Goal: Task Accomplishment & Management: Use online tool/utility

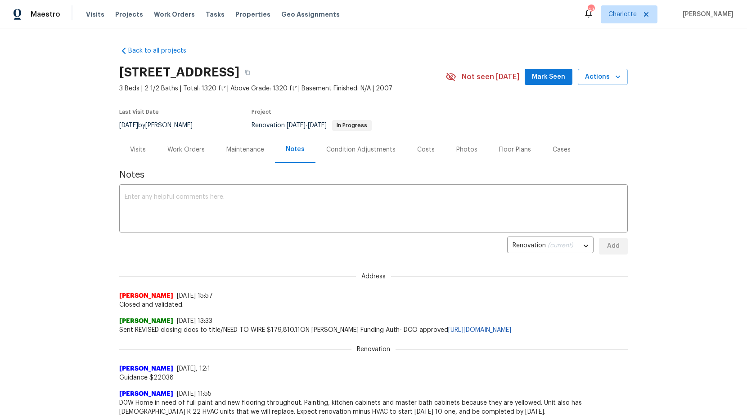
click at [190, 147] on div "Work Orders" at bounding box center [185, 149] width 37 height 9
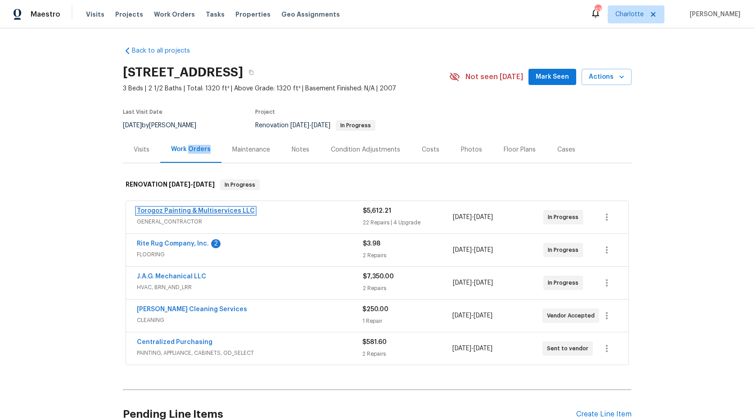
click at [176, 208] on link "Torogoz Painting & Multiservices LLC" at bounding box center [196, 211] width 118 height 6
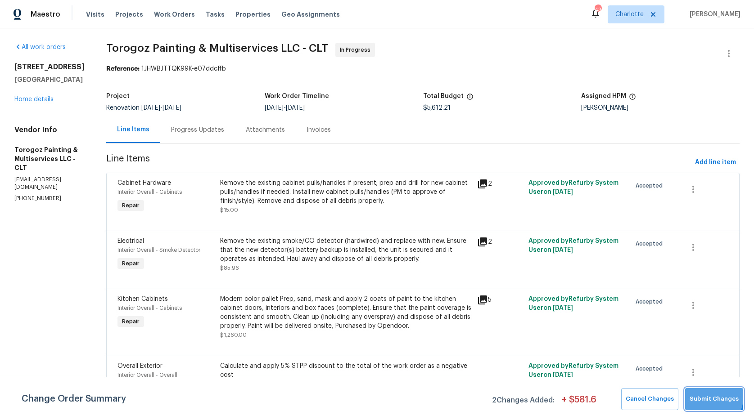
click at [700, 395] on span "Submit Changes" at bounding box center [713, 399] width 49 height 10
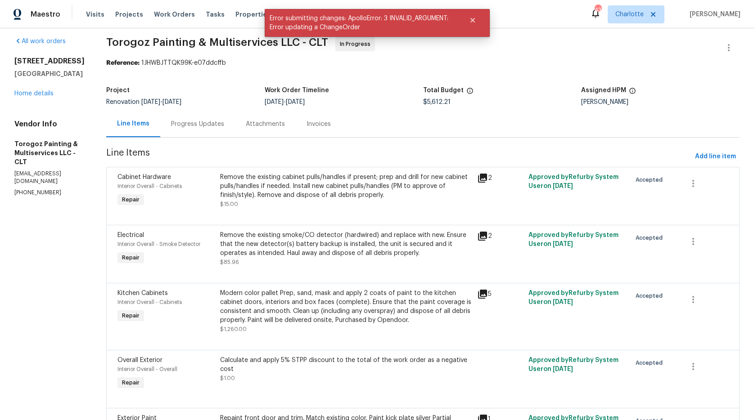
scroll to position [7, 0]
click at [270, 193] on div "Remove the existing cabinet pulls/handles if present; prep and drill for new ca…" at bounding box center [345, 184] width 251 height 27
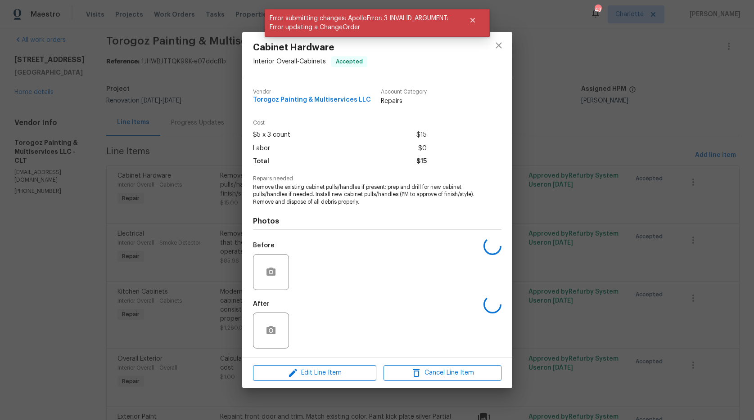
click at [270, 193] on span "Remove the existing cabinet pulls/handles if present; prep and drill for new ca…" at bounding box center [365, 195] width 224 height 22
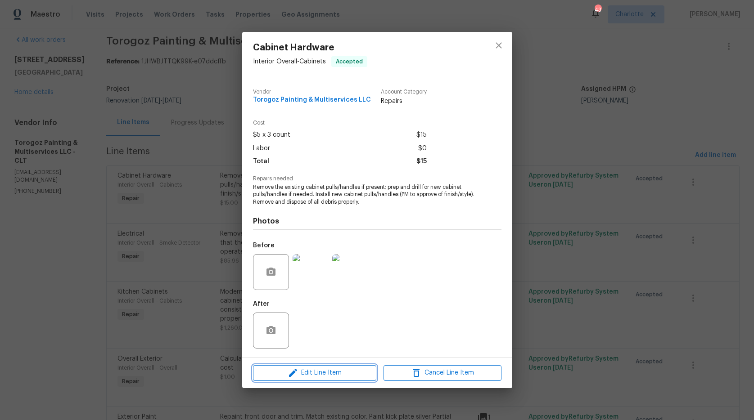
click at [327, 374] on span "Edit Line Item" at bounding box center [315, 373] width 118 height 11
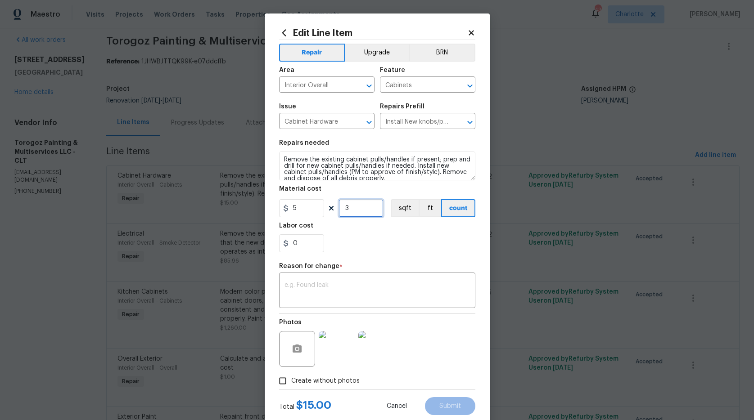
drag, startPoint x: 351, startPoint y: 206, endPoint x: 315, endPoint y: 201, distance: 37.2
click at [315, 201] on div "5 3 sqft ft count" at bounding box center [377, 208] width 196 height 18
type input "4"
click at [424, 288] on textarea at bounding box center [376, 291] width 185 height 19
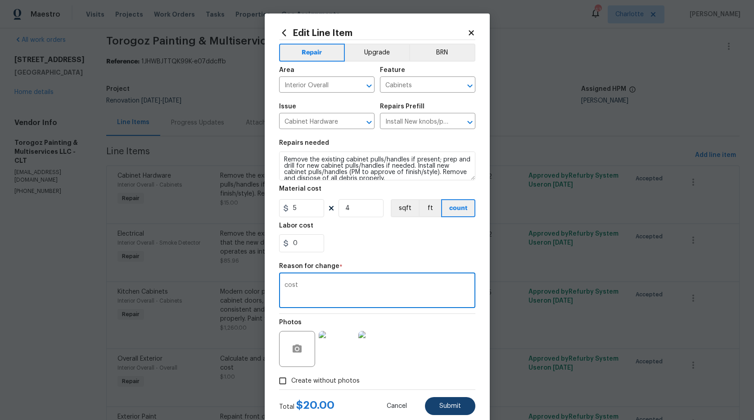
type textarea "cost"
click at [456, 400] on button "Submit" at bounding box center [450, 406] width 50 height 18
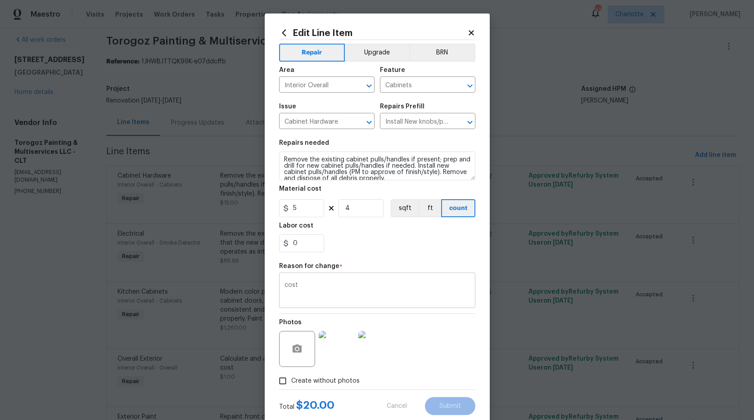
type input "3"
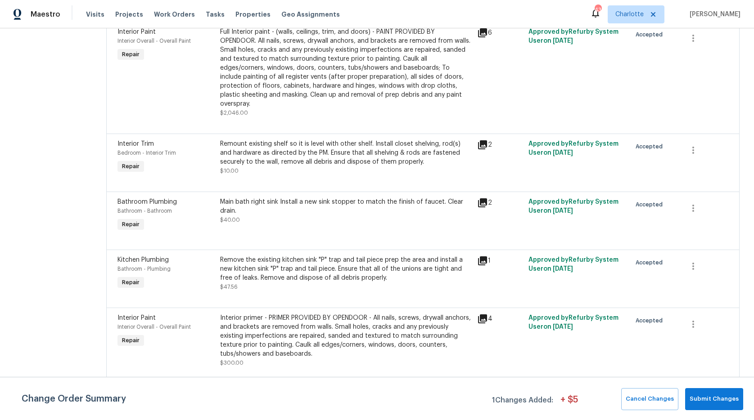
scroll to position [714, 0]
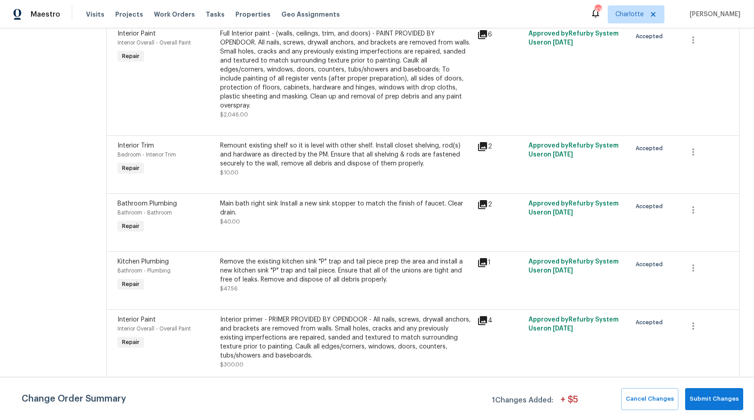
click at [342, 159] on div "Remount existing shelf so it is level with other shelf. Install closet shelving…" at bounding box center [345, 154] width 251 height 27
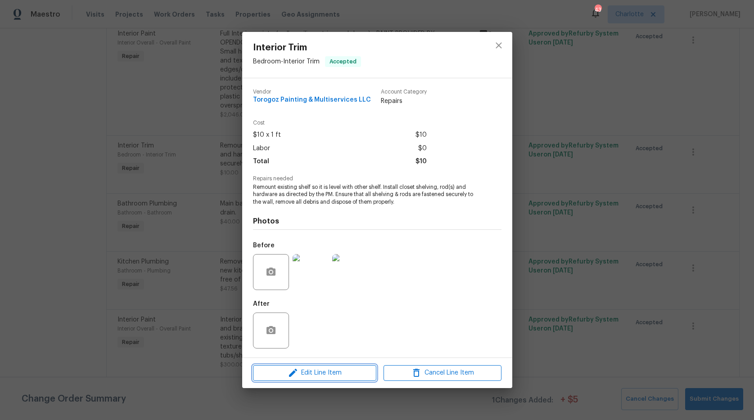
click at [327, 369] on span "Edit Line Item" at bounding box center [315, 373] width 118 height 11
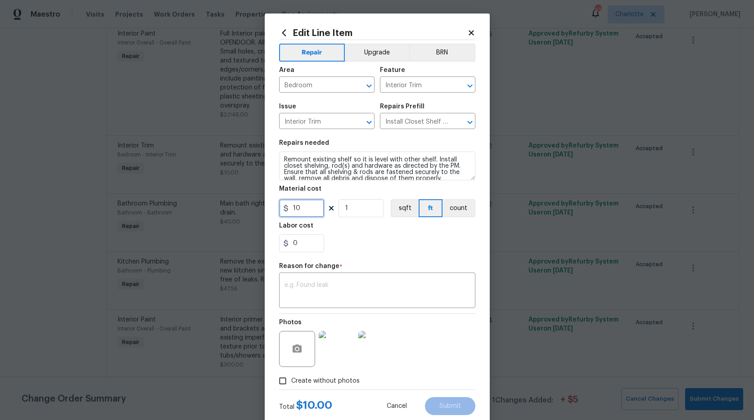
drag, startPoint x: 310, startPoint y: 210, endPoint x: 244, endPoint y: 202, distance: 66.6
click at [244, 202] on div "Edit Line Item Repair Upgrade BRN Area Bedroom ​ Feature Interior Trim ​ Issue …" at bounding box center [377, 210] width 754 height 420
type input "50"
click at [356, 240] on div "0" at bounding box center [377, 243] width 196 height 18
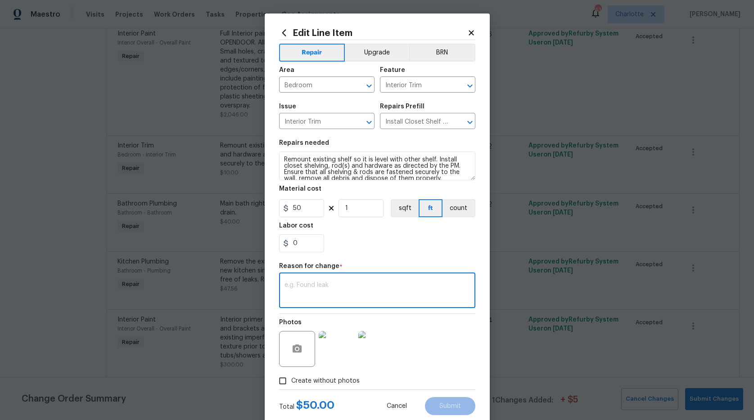
click at [387, 298] on textarea at bounding box center [376, 291] width 185 height 19
type textarea "materials"
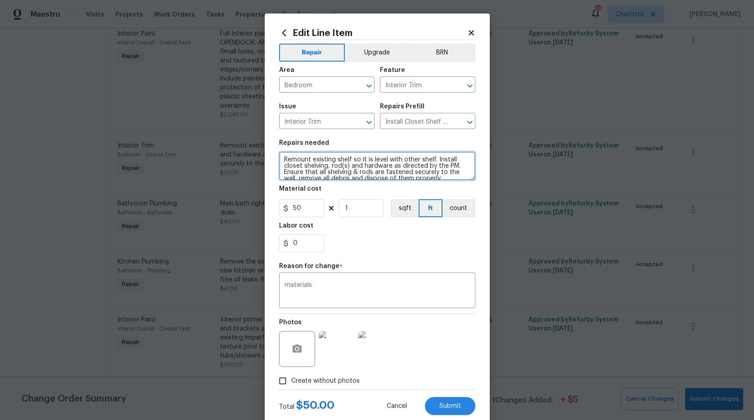
drag, startPoint x: 433, startPoint y: 160, endPoint x: 244, endPoint y: 161, distance: 189.0
click at [244, 161] on div "Edit Line Item Repair Upgrade BRN Area Bedroom ​ Feature Interior Trim ​ Issue …" at bounding box center [377, 210] width 754 height 420
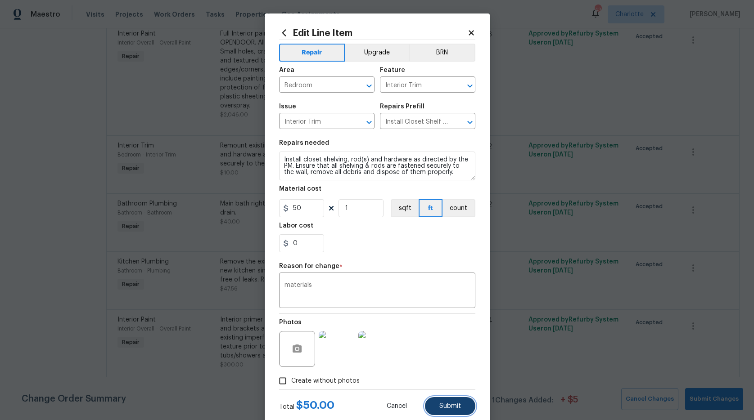
click at [441, 400] on button "Submit" at bounding box center [450, 406] width 50 height 18
type textarea "Remount existing shelf so it is level with other shelf. Install closet shelving…"
type input "10"
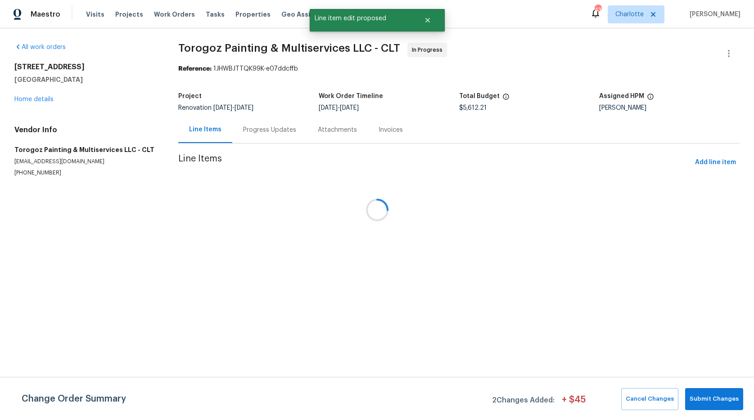
scroll to position [0, 0]
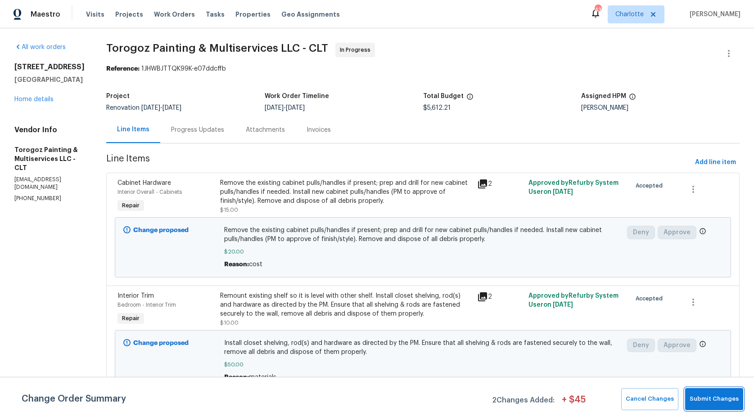
click at [724, 391] on button "Submit Changes" at bounding box center [714, 399] width 58 height 22
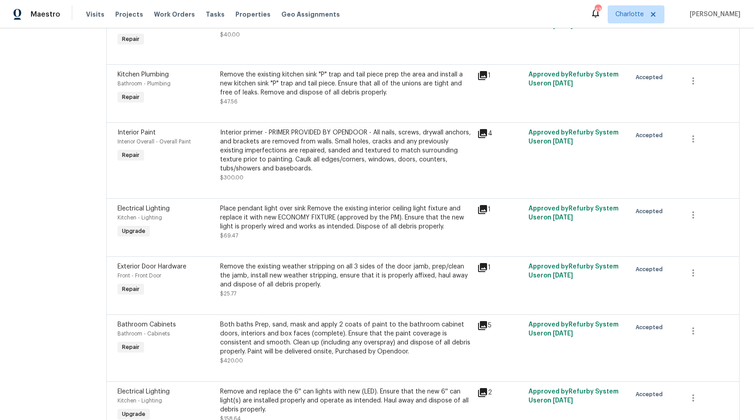
scroll to position [966, 0]
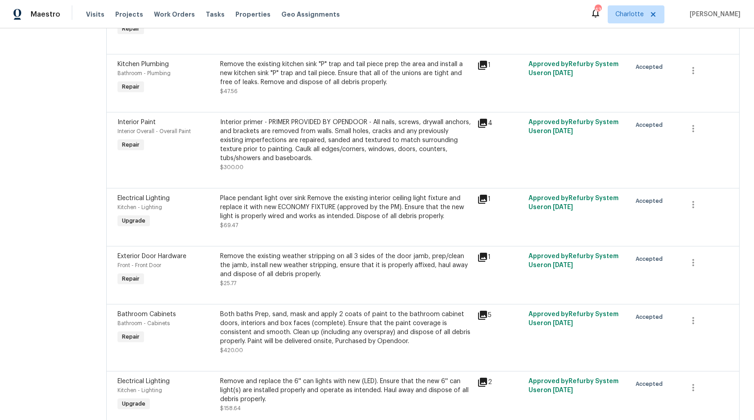
click at [217, 216] on div "Electrical Lighting Kitchen - Lighting Upgrade" at bounding box center [166, 211] width 103 height 41
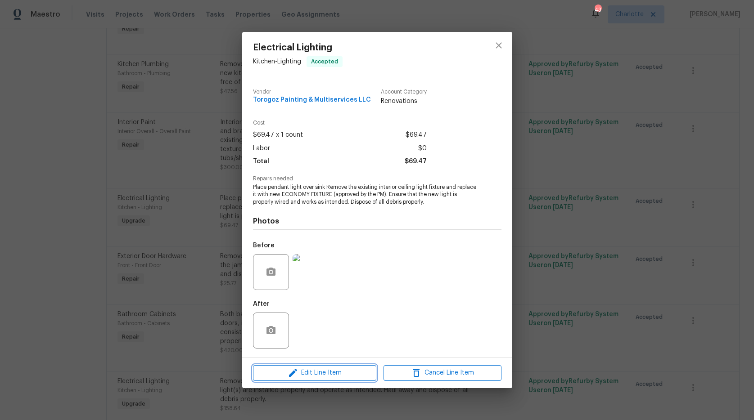
click at [342, 376] on span "Edit Line Item" at bounding box center [315, 373] width 118 height 11
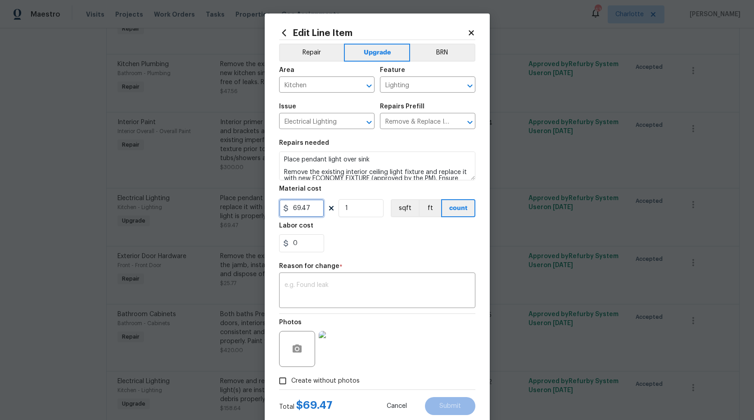
drag, startPoint x: 310, startPoint y: 205, endPoint x: 237, endPoint y: 193, distance: 74.4
click at [237, 193] on div "Edit Line Item Repair Upgrade BRN Area Kitchen ​ Feature Lighting ​ Issue Elect…" at bounding box center [377, 210] width 754 height 420
type input "200"
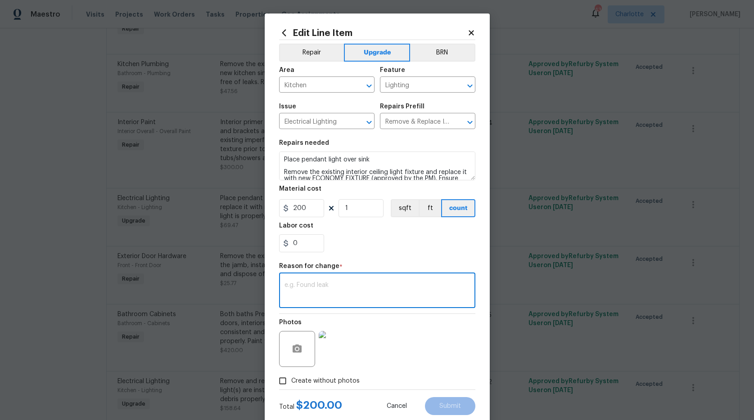
click at [342, 288] on textarea at bounding box center [376, 291] width 185 height 19
type textarea "electrical needed"
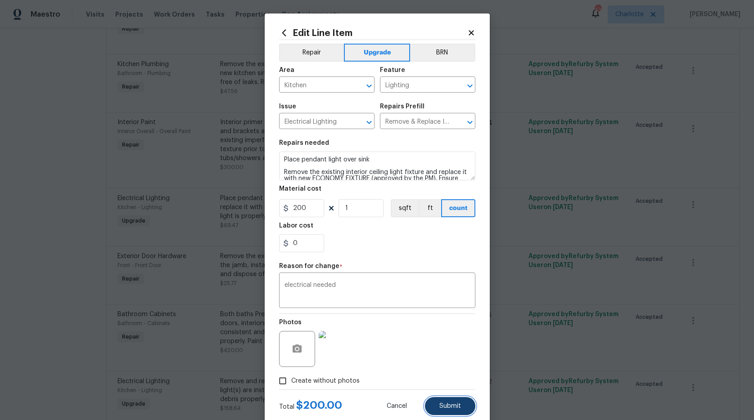
click at [443, 406] on span "Submit" at bounding box center [450, 406] width 22 height 7
type input "69.47"
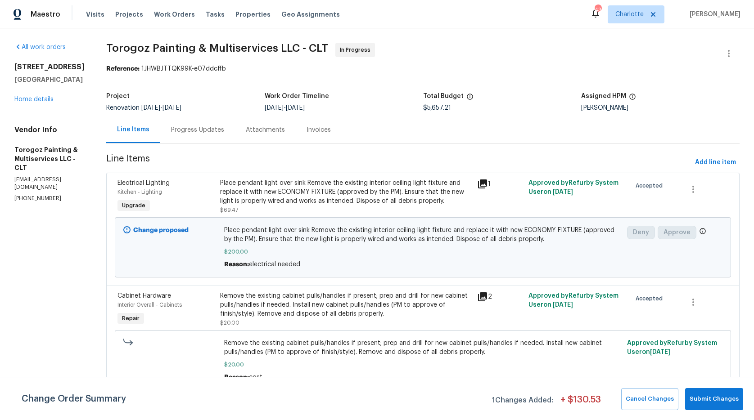
scroll to position [1241, 0]
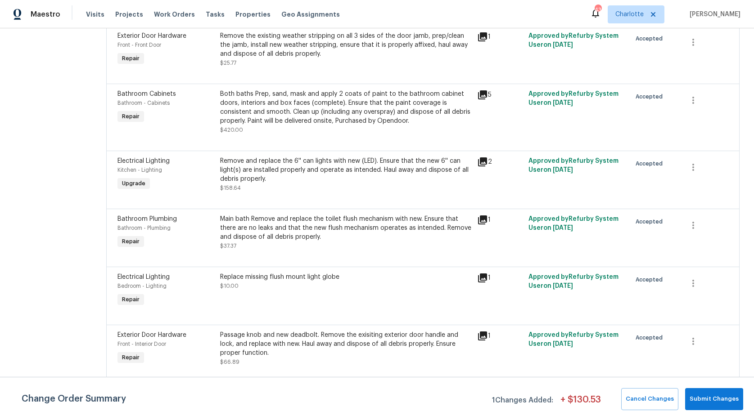
click at [297, 242] on div "Main bath Remove and replace the toilet flush mechanism with new. Ensure that t…" at bounding box center [345, 228] width 251 height 27
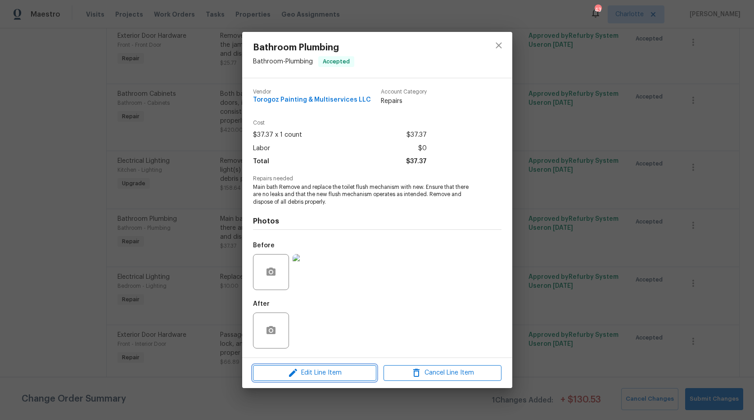
click at [321, 374] on span "Edit Line Item" at bounding box center [315, 373] width 118 height 11
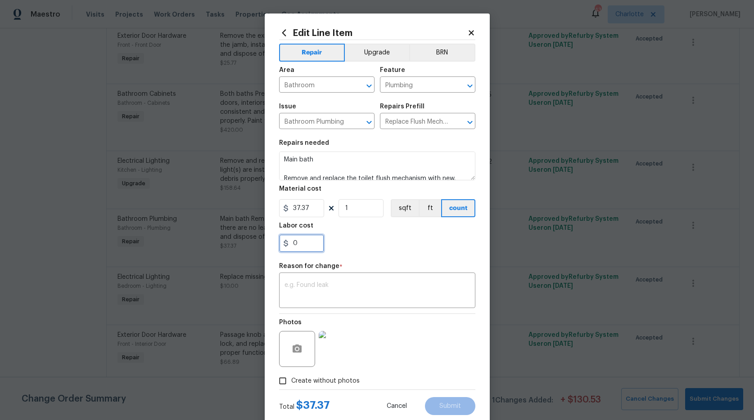
drag, startPoint x: 308, startPoint y: 243, endPoint x: 268, endPoint y: 229, distance: 41.8
click at [292, 240] on input "0" at bounding box center [301, 243] width 45 height 18
type input "40"
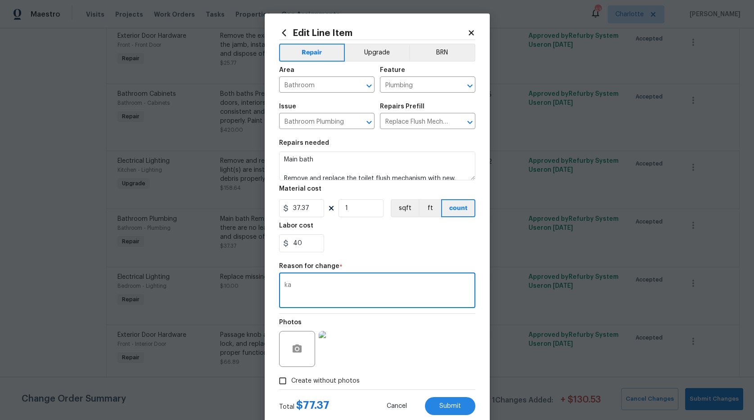
type textarea "k"
type textarea "labor"
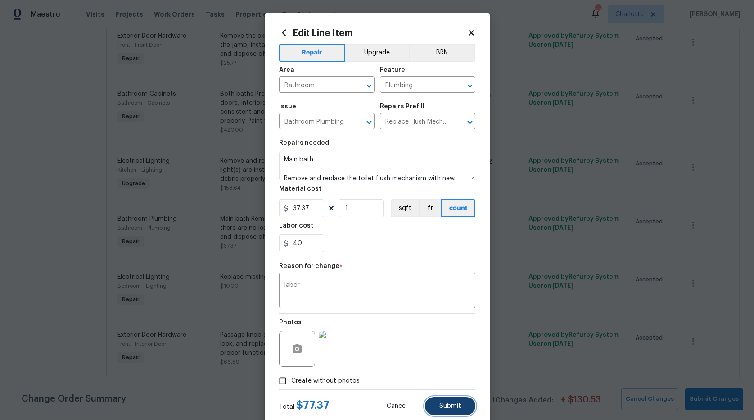
click at [456, 412] on button "Submit" at bounding box center [450, 406] width 50 height 18
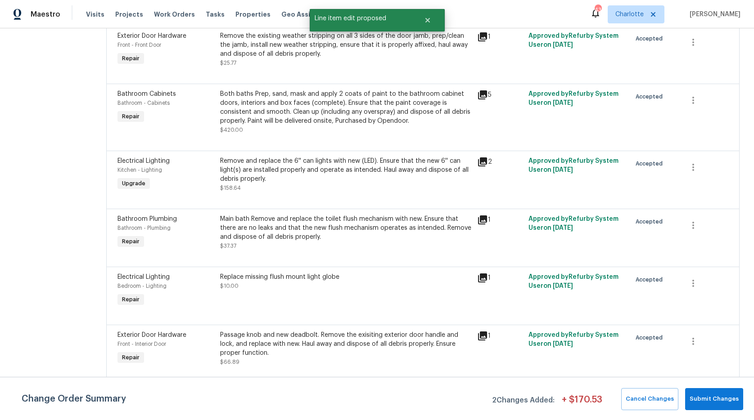
scroll to position [0, 0]
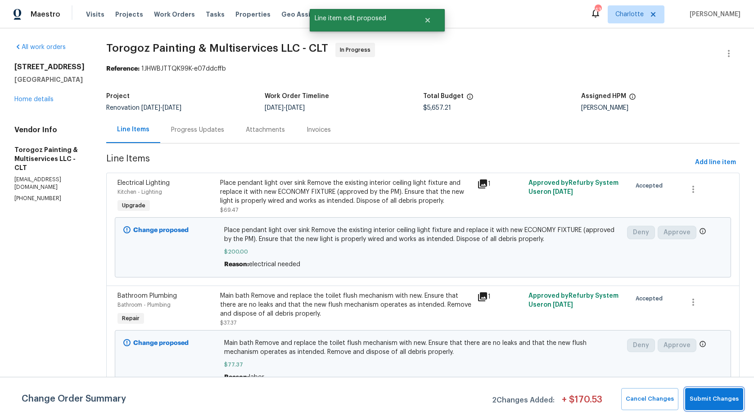
click at [713, 396] on span "Submit Changes" at bounding box center [713, 399] width 49 height 10
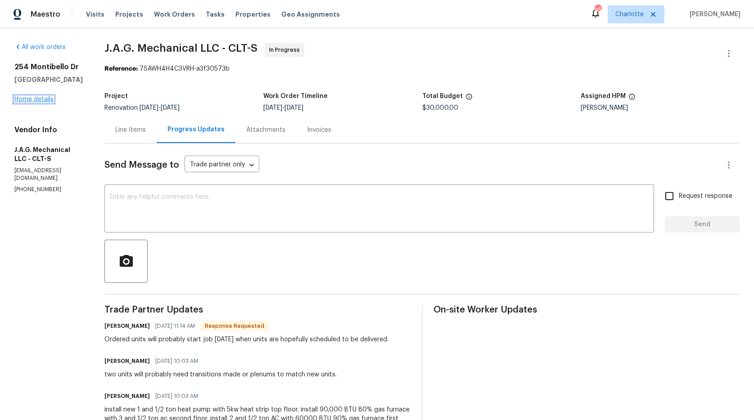
click at [43, 99] on link "Home details" at bounding box center [33, 99] width 39 height 6
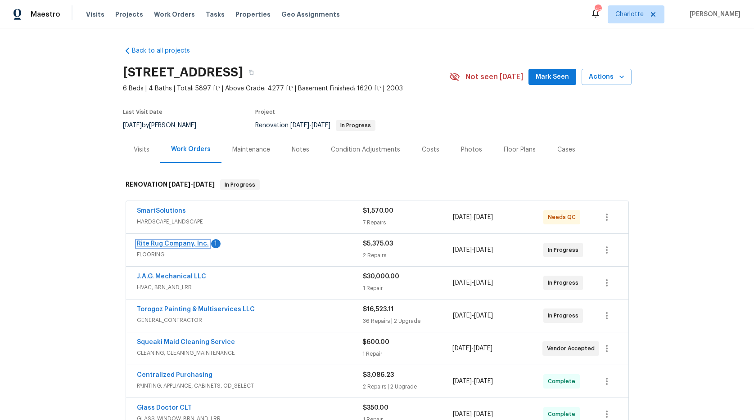
click at [168, 241] on link "Rite Rug Company, Inc." at bounding box center [173, 244] width 72 height 6
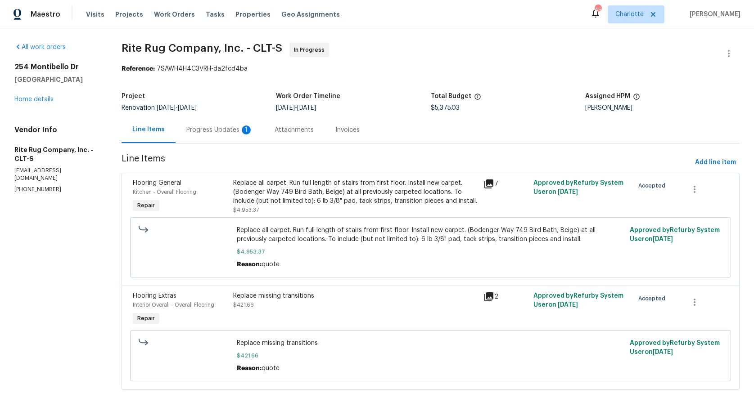
click at [207, 124] on div "Progress Updates 1" at bounding box center [219, 130] width 88 height 27
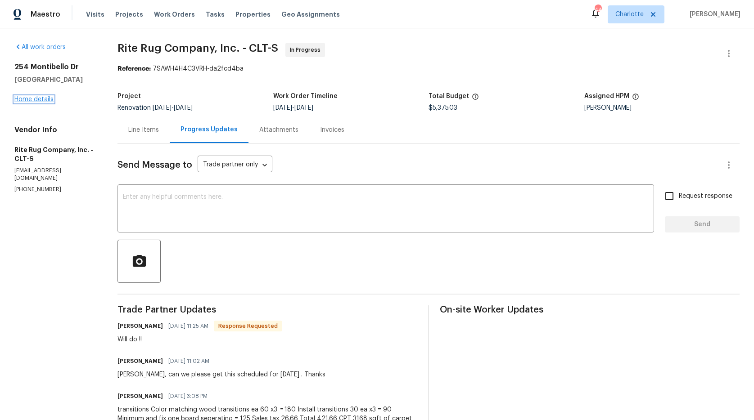
click at [24, 99] on link "Home details" at bounding box center [33, 99] width 39 height 6
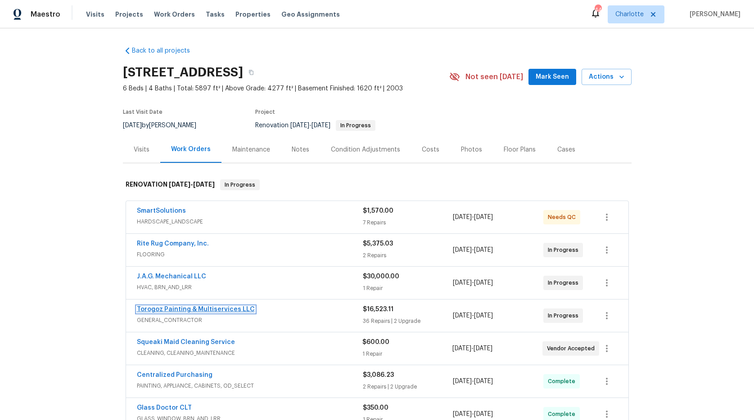
click at [198, 308] on link "Torogoz Painting & Multiservices LLC" at bounding box center [196, 309] width 118 height 6
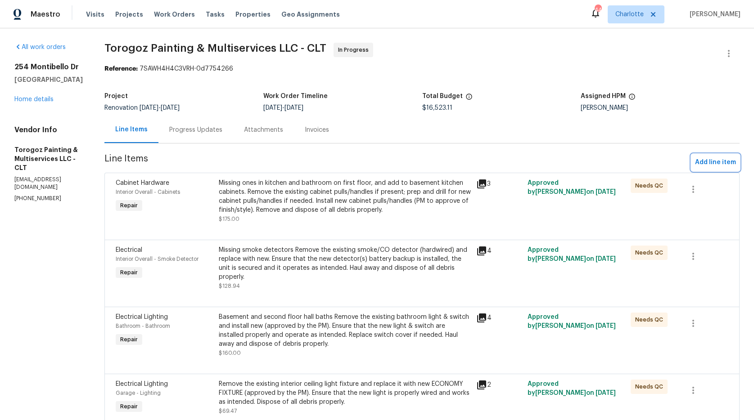
click at [695, 161] on span "Add line item" at bounding box center [715, 162] width 41 height 11
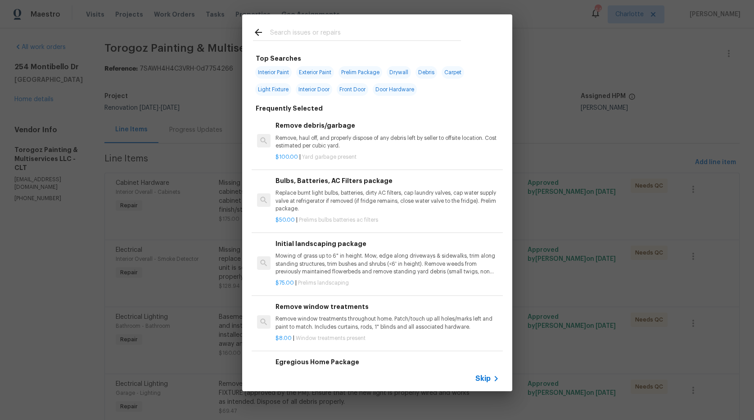
click at [301, 29] on input "text" at bounding box center [365, 33] width 191 height 13
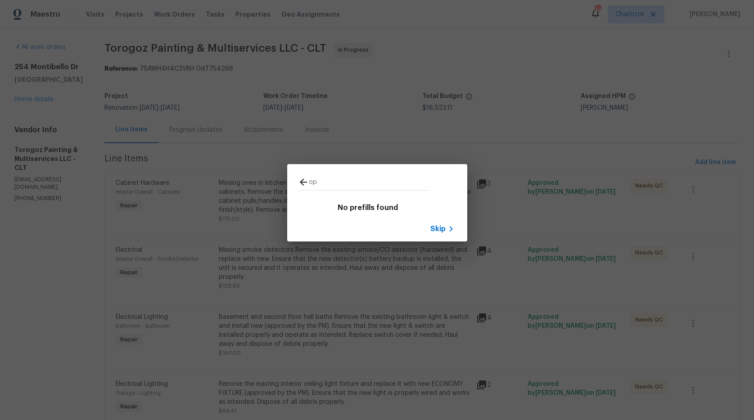
type input "o"
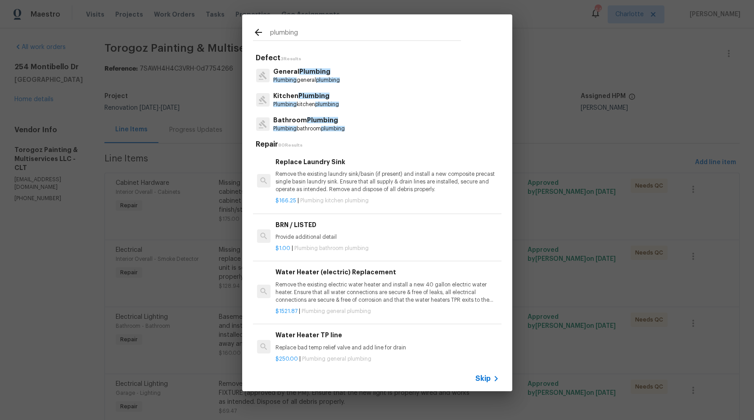
type input "plumbing"
click at [298, 94] on span "Plumbing" at bounding box center [313, 96] width 31 height 6
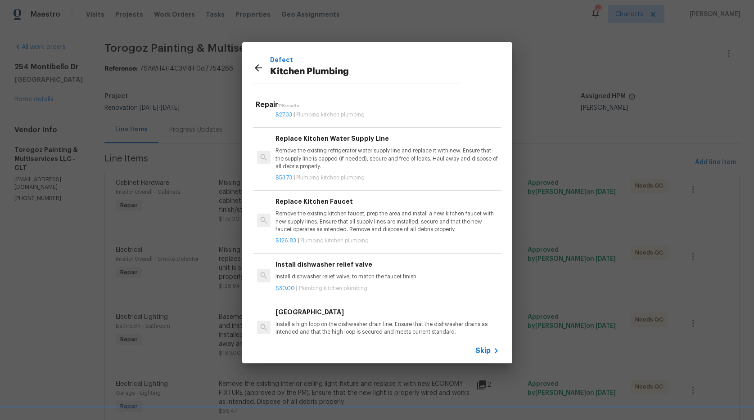
scroll to position [277, 0]
click at [397, 148] on p "Remove the existing refrigerator water supply line and replace it with new. Ens…" at bounding box center [386, 157] width 223 height 23
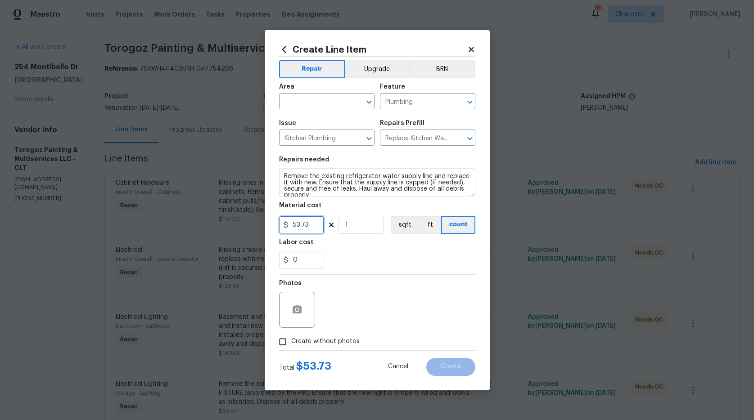
drag, startPoint x: 316, startPoint y: 224, endPoint x: 241, endPoint y: 207, distance: 77.0
click at [242, 208] on div "Create Line Item Repair Upgrade BRN Area ​ Feature Plumbing ​ Issue Kitchen Plu…" at bounding box center [377, 210] width 754 height 420
type input "200"
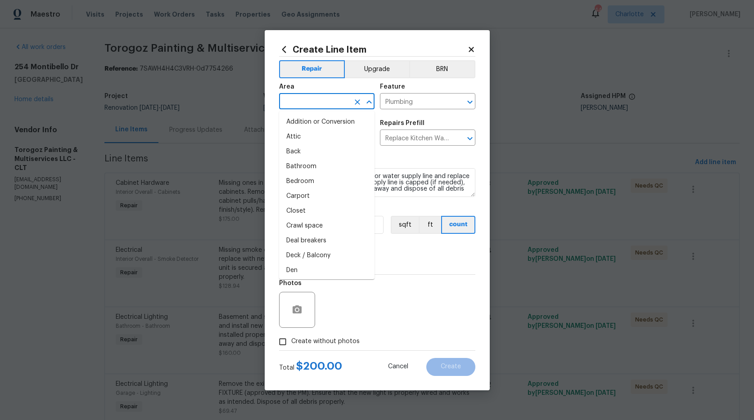
click at [299, 104] on input "text" at bounding box center [314, 102] width 70 height 14
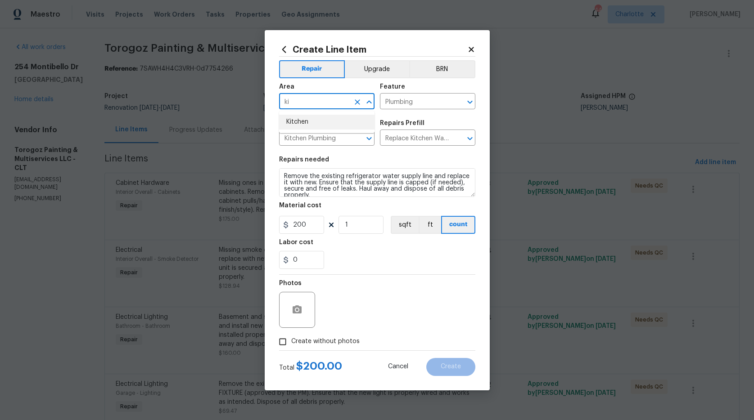
click at [297, 123] on li "Kitchen" at bounding box center [326, 122] width 95 height 15
type input "Kitchen"
click at [297, 123] on div "Issue" at bounding box center [326, 126] width 95 height 12
click at [300, 338] on span "Create without photos" at bounding box center [325, 341] width 68 height 9
click at [291, 338] on input "Create without photos" at bounding box center [282, 341] width 17 height 17
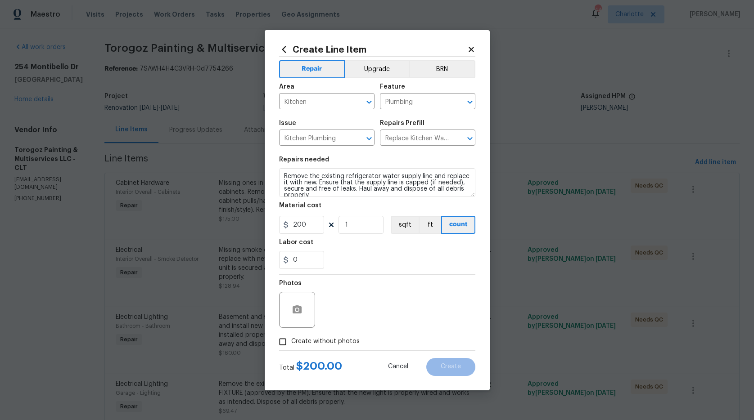
checkbox input "true"
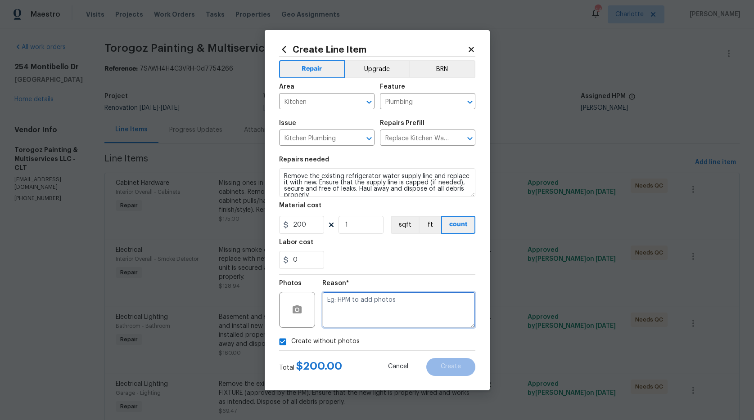
click at [342, 319] on textarea at bounding box center [398, 310] width 153 height 36
type textarea "na"
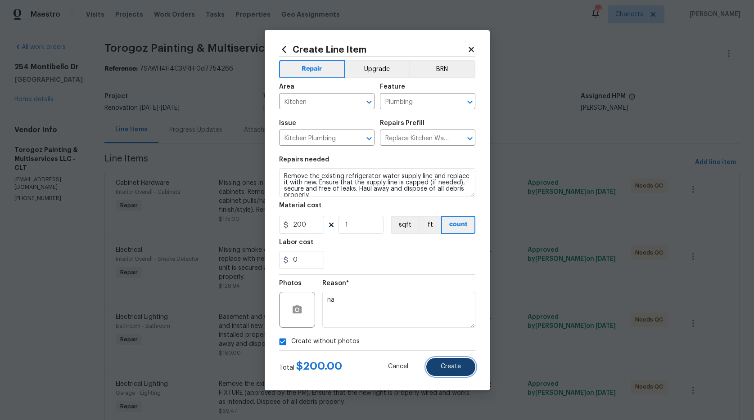
click at [435, 364] on button "Create" at bounding box center [450, 367] width 49 height 18
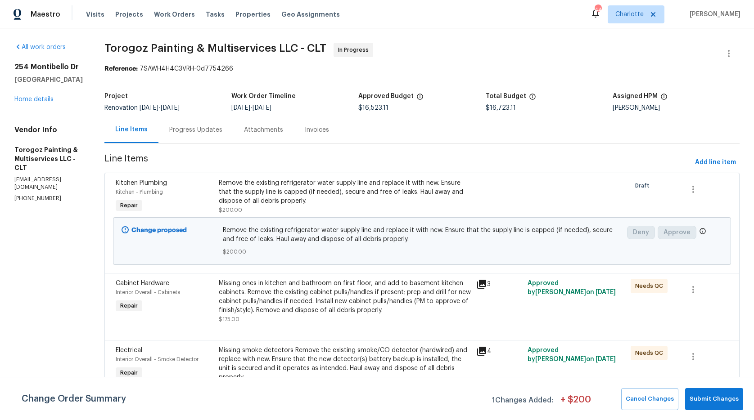
click at [376, 200] on div "Remove the existing refrigerator water supply line and replace it with new. Ens…" at bounding box center [345, 192] width 252 height 27
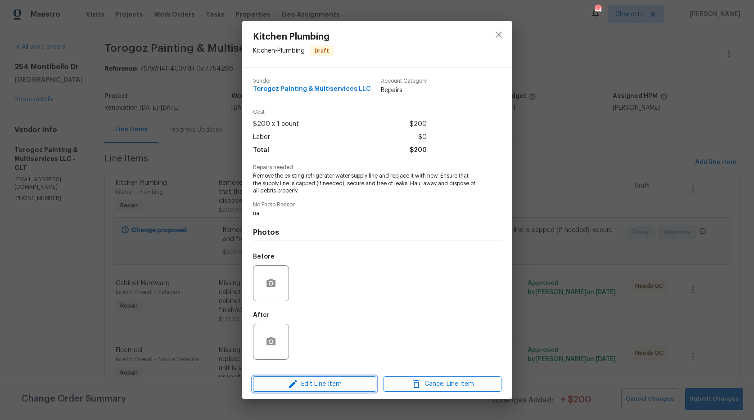
click at [350, 379] on span "Edit Line Item" at bounding box center [315, 384] width 118 height 11
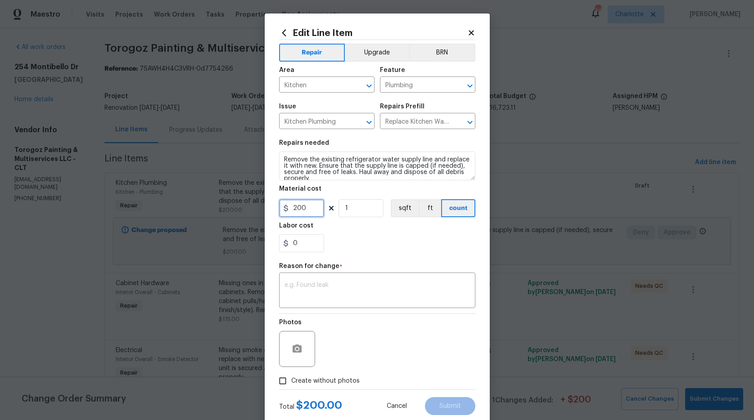
drag, startPoint x: 306, startPoint y: 208, endPoint x: 268, endPoint y: 208, distance: 38.2
click at [268, 208] on div "Edit Line Item Repair Upgrade BRN Area Kitchen ​ Feature Plumbing ​ Issue Kitch…" at bounding box center [377, 221] width 225 height 416
type input "250"
click at [373, 249] on div "0" at bounding box center [377, 243] width 196 height 18
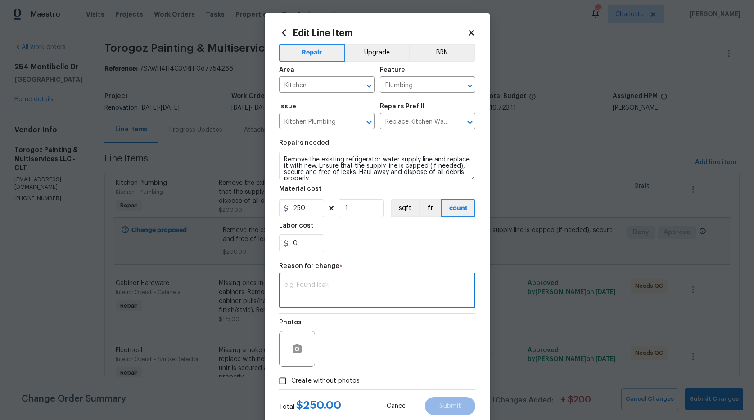
click at [366, 297] on textarea at bounding box center [376, 291] width 185 height 19
type textarea "drywall work"
click at [459, 403] on button "Submit" at bounding box center [450, 406] width 50 height 18
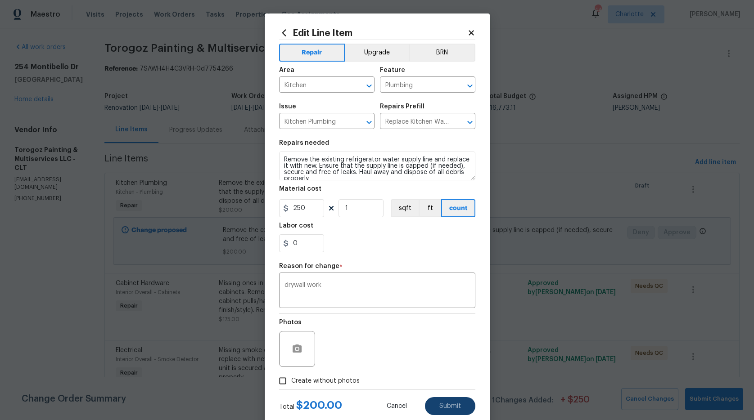
type input "200"
